Goal: Transaction & Acquisition: Purchase product/service

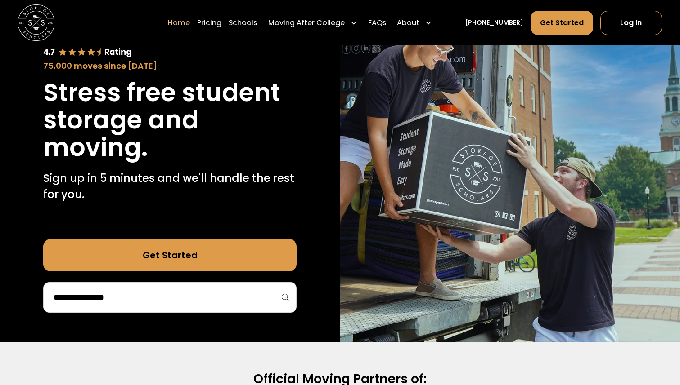
scroll to position [96, 0]
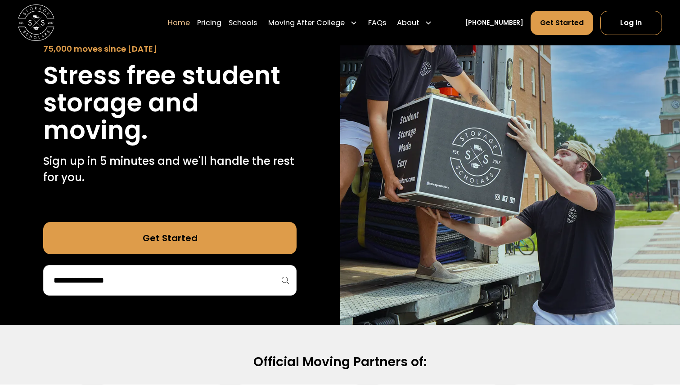
click at [173, 279] on input "search" at bounding box center [170, 280] width 234 height 15
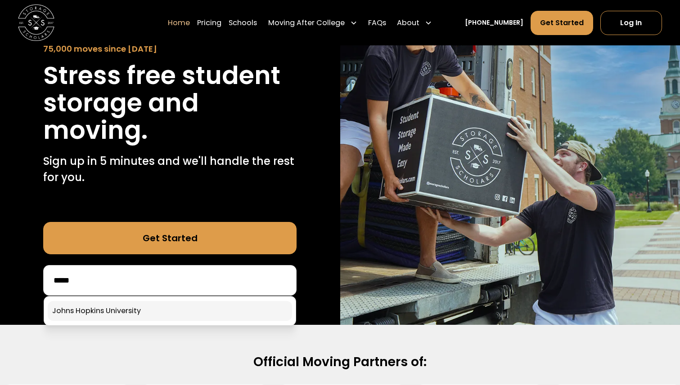
type input "*****"
click at [176, 310] on link at bounding box center [170, 311] width 244 height 20
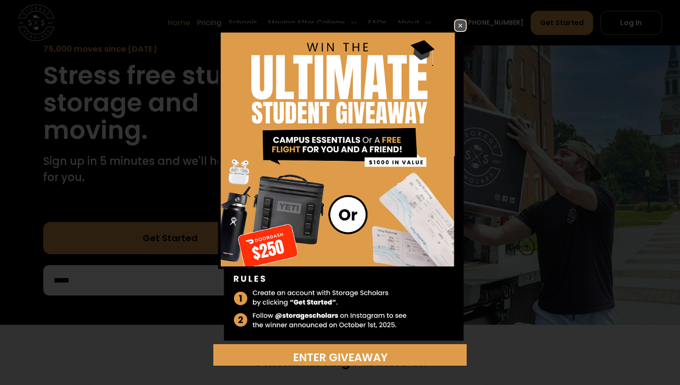
scroll to position [5, 0]
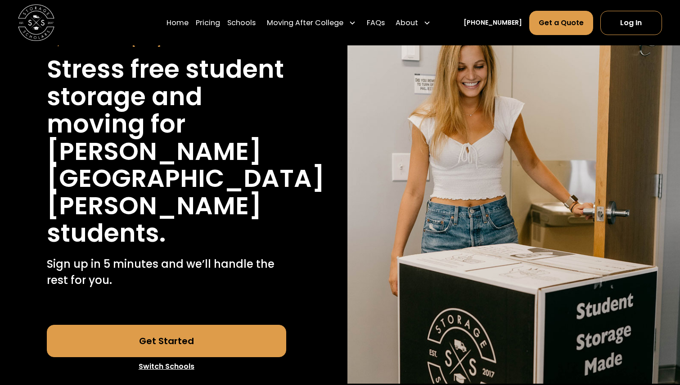
scroll to position [100, 0]
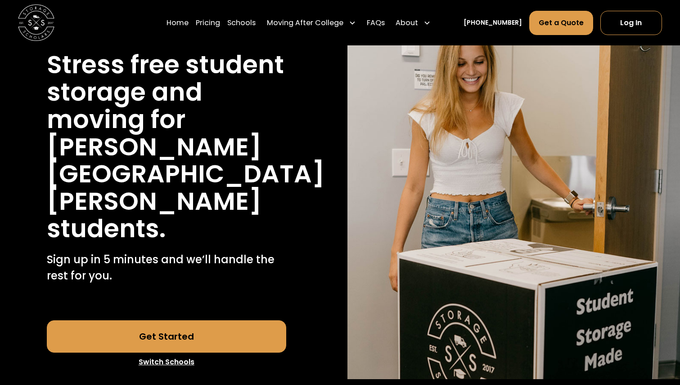
click at [220, 321] on link "Get Started" at bounding box center [166, 337] width 239 height 32
